Goal: Information Seeking & Learning: Learn about a topic

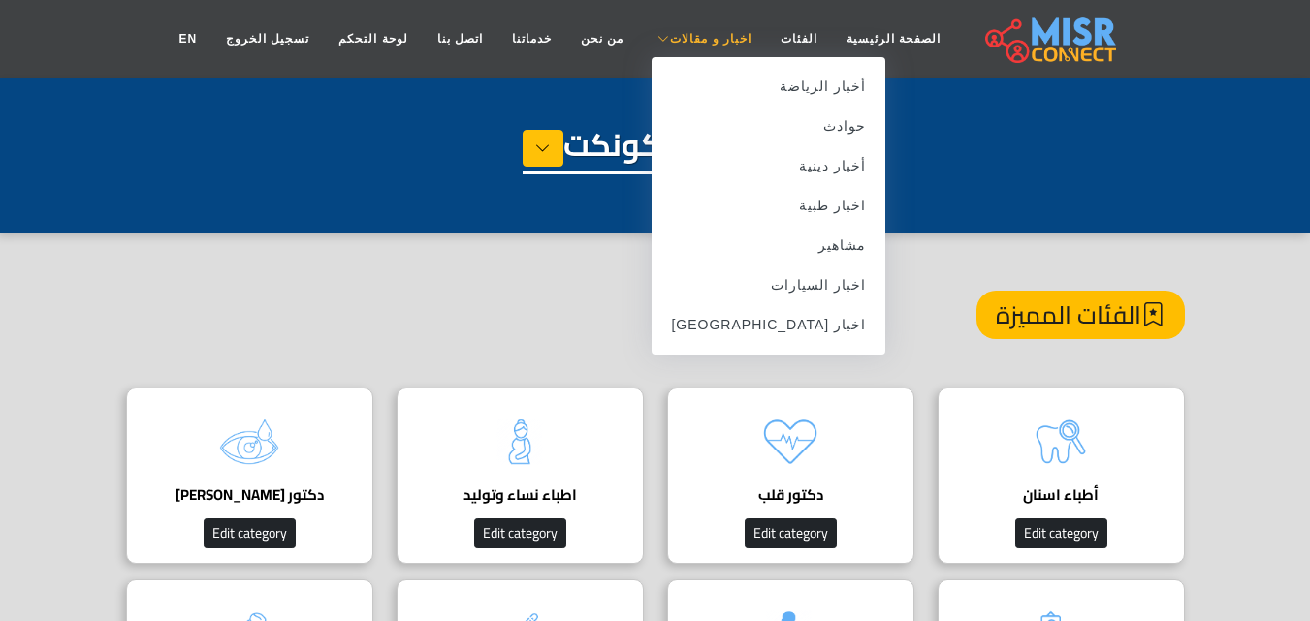
click at [717, 44] on span "اخبار و مقالات" at bounding box center [710, 38] width 81 height 17
click at [806, 336] on link "اخبار [GEOGRAPHIC_DATA]" at bounding box center [769, 325] width 234 height 40
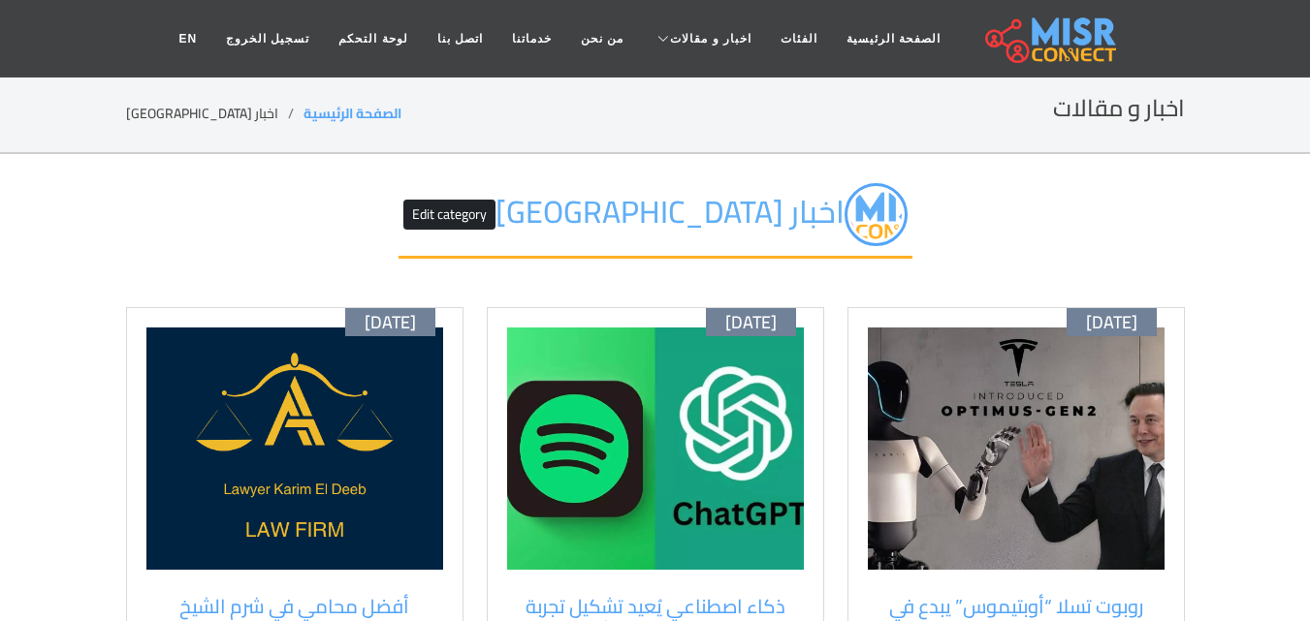
click at [998, 418] on img at bounding box center [1016, 449] width 297 height 242
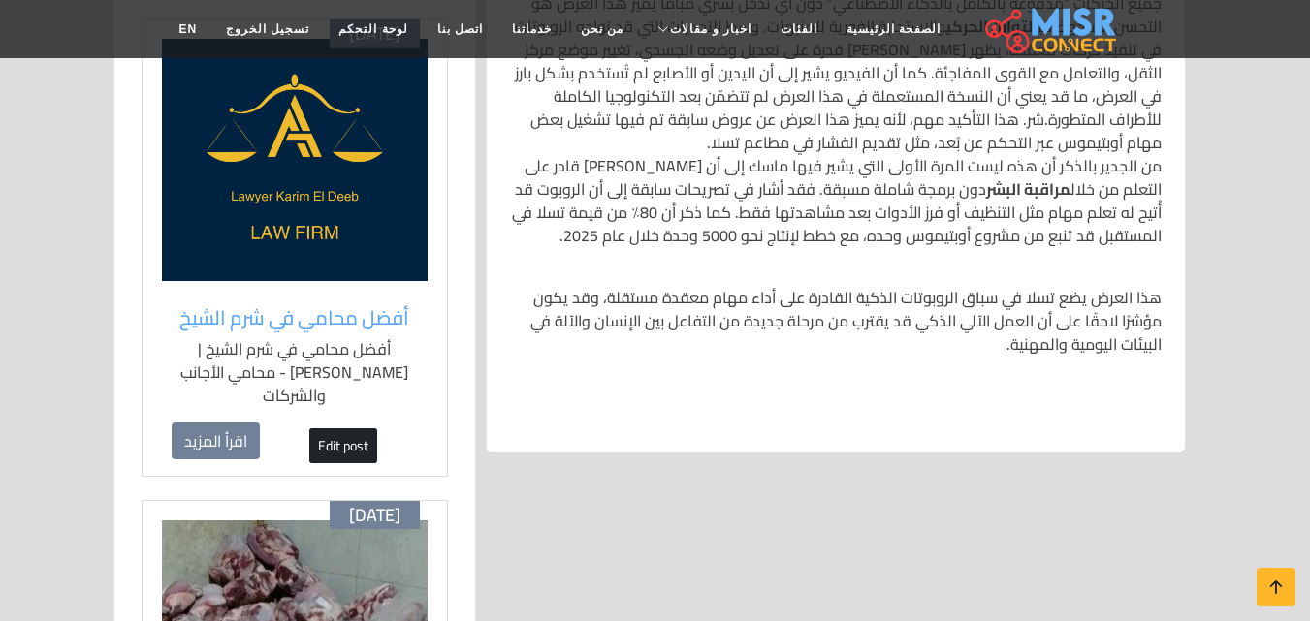
scroll to position [1047, 0]
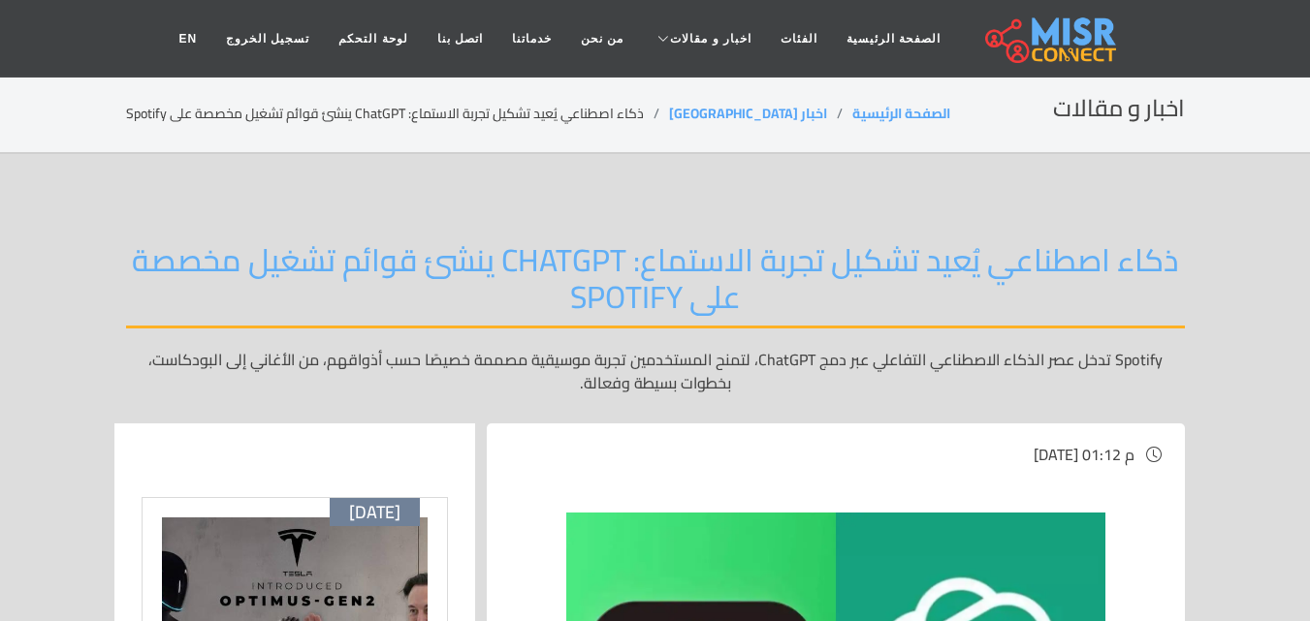
click at [672, 254] on h2 "ذكاء اصطناعي يُعيد تشكيل تجربة الاستماع: ChatGPT ينشئ قوائم تشغيل مخصصة على Spo…" at bounding box center [655, 284] width 1059 height 87
click at [218, 490] on div at bounding box center [295, 468] width 306 height 58
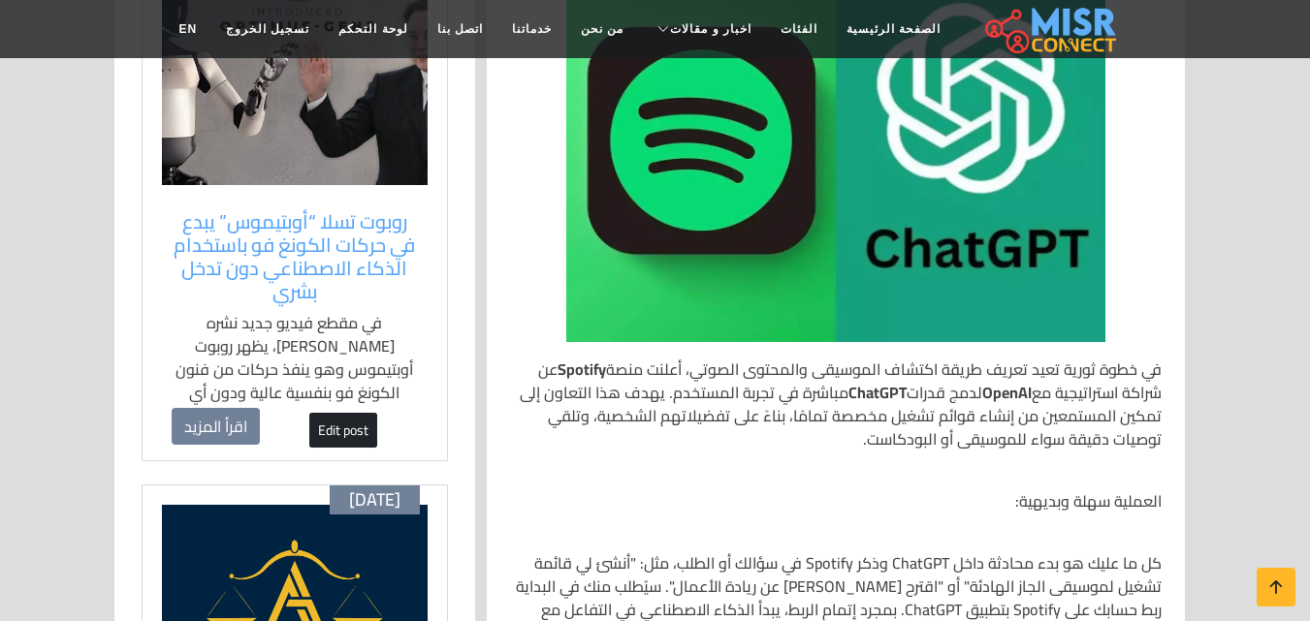
scroll to position [582, 0]
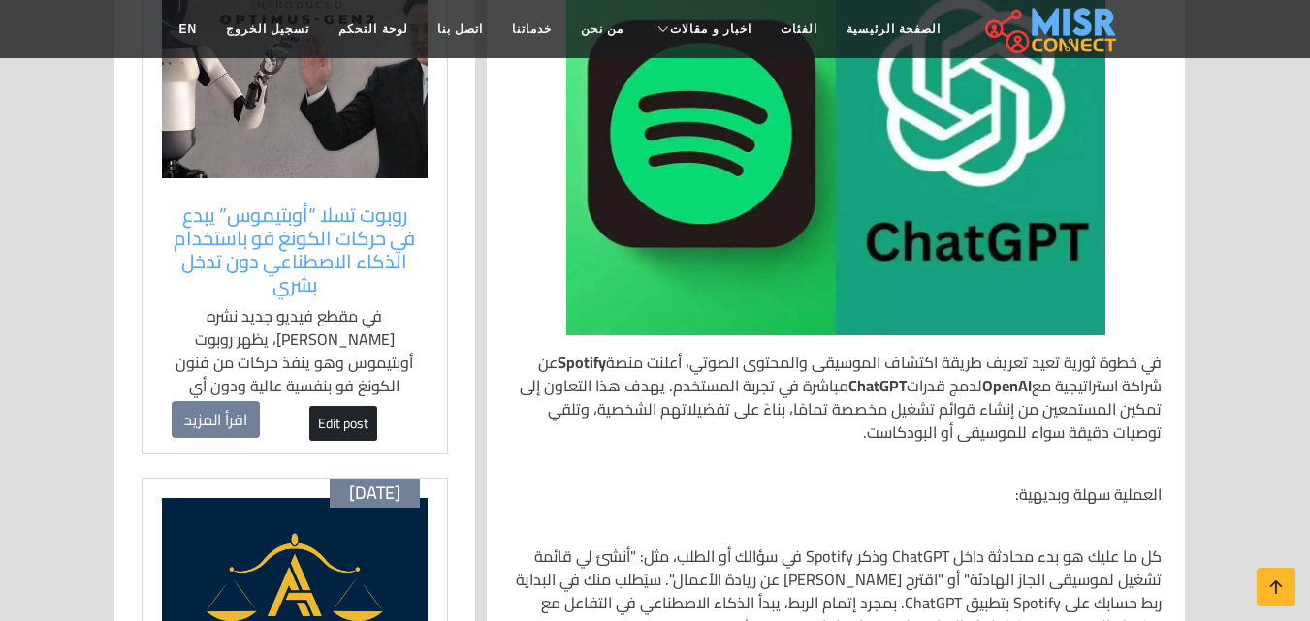
click at [334, 144] on img at bounding box center [295, 57] width 266 height 242
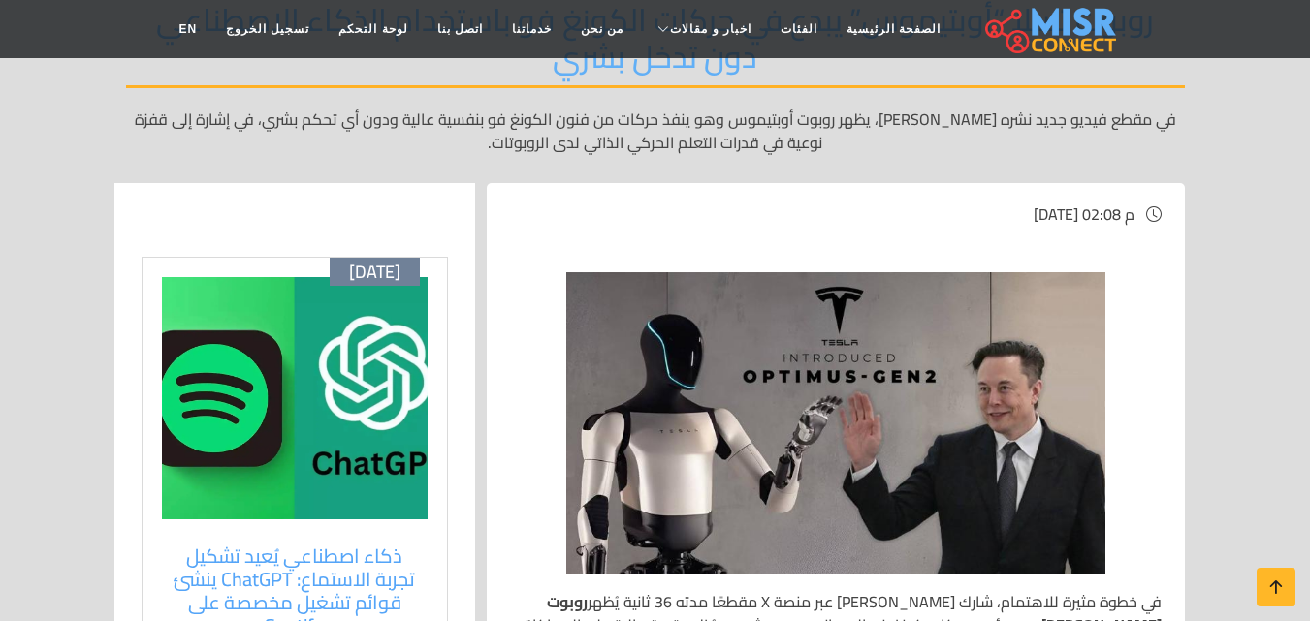
scroll to position [194, 0]
